Goal: Task Accomplishment & Management: Manage account settings

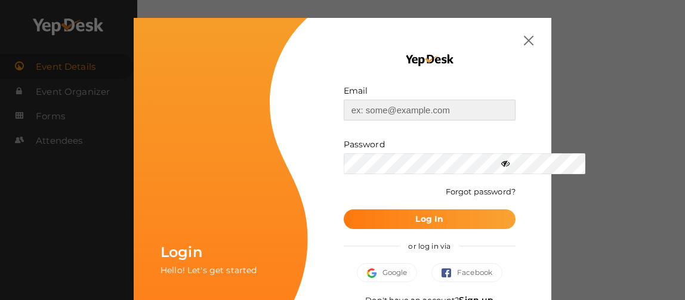
type input "[EMAIL_ADDRESS][DOMAIN_NAME]"
click at [470, 217] on button "Log In" at bounding box center [430, 220] width 172 height 20
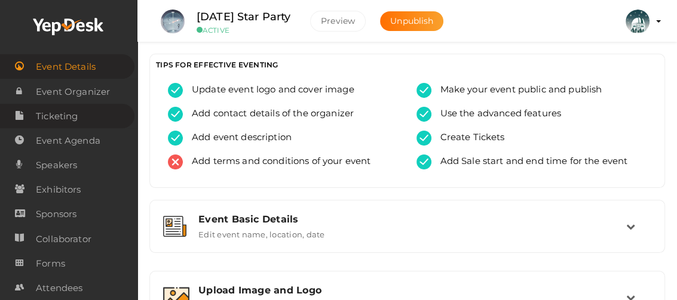
click at [43, 116] on span "Ticketing" at bounding box center [57, 116] width 42 height 24
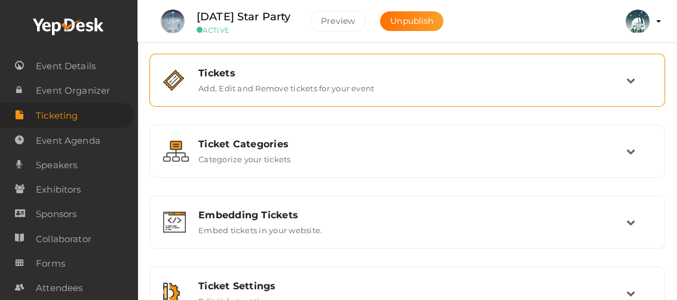
click at [273, 77] on div "Tickets" at bounding box center [412, 72] width 428 height 11
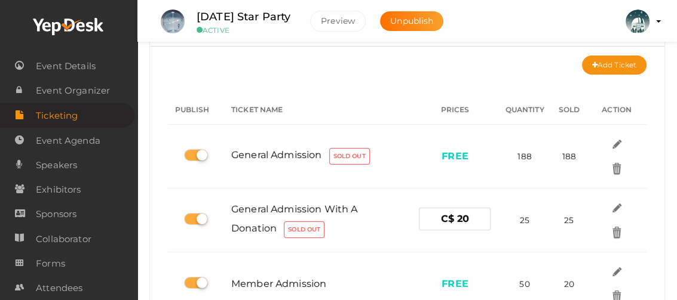
scroll to position [60, 0]
